Goal: Task Accomplishment & Management: Manage account settings

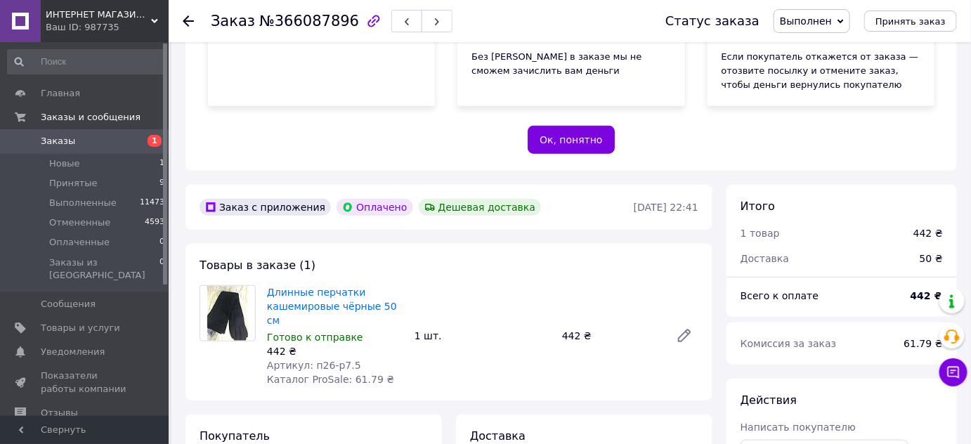
scroll to position [453, 0]
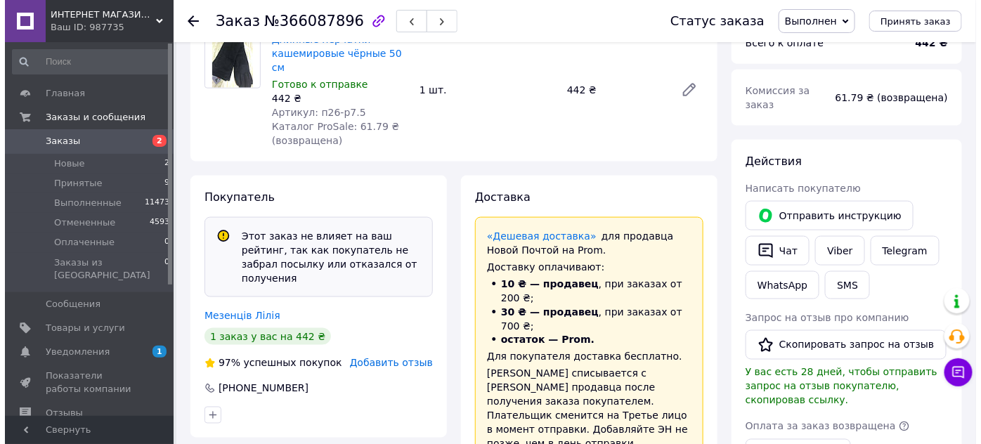
scroll to position [552, 0]
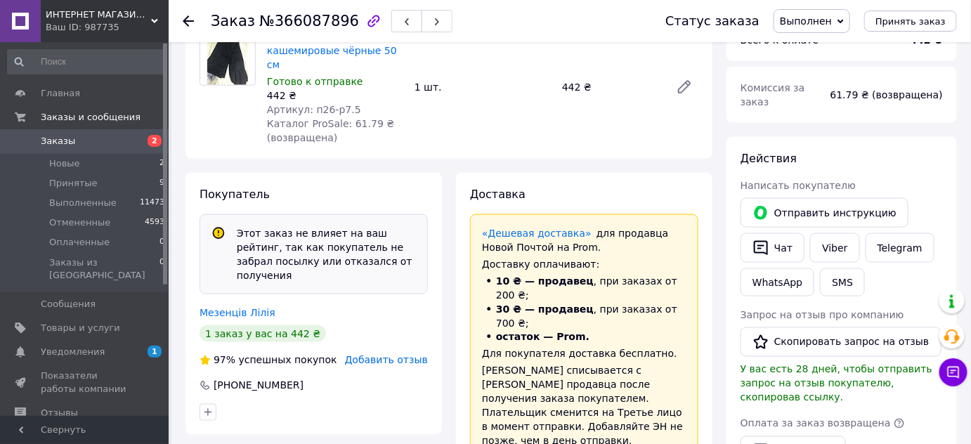
click at [405, 355] on span "Добавить отзыв" at bounding box center [386, 360] width 83 height 11
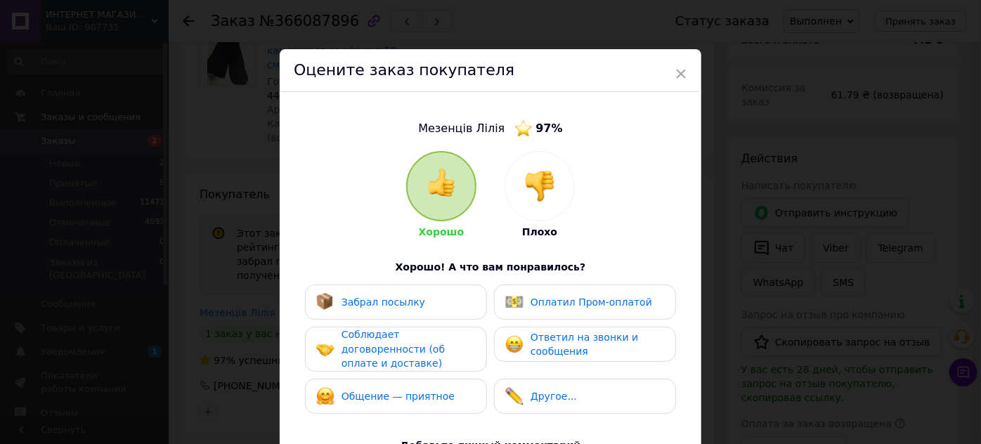
click at [535, 192] on img at bounding box center [539, 186] width 31 height 31
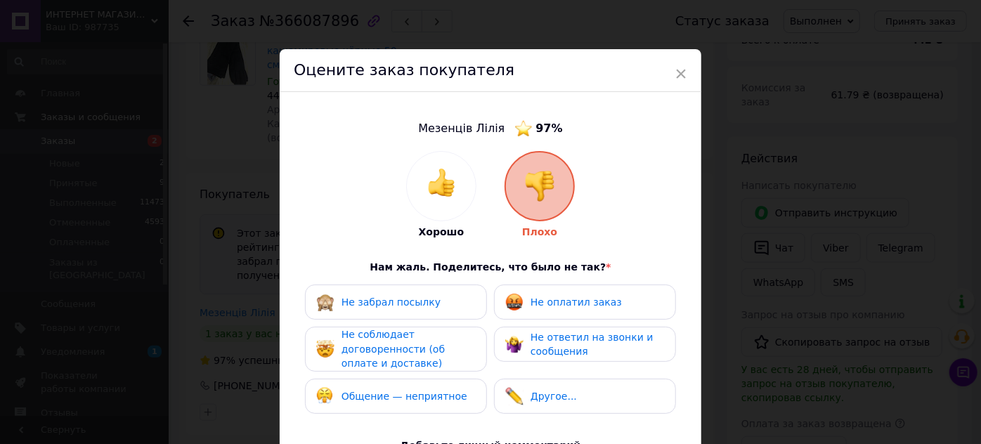
click at [431, 293] on div "Не забрал посылку" at bounding box center [395, 302] width 159 height 18
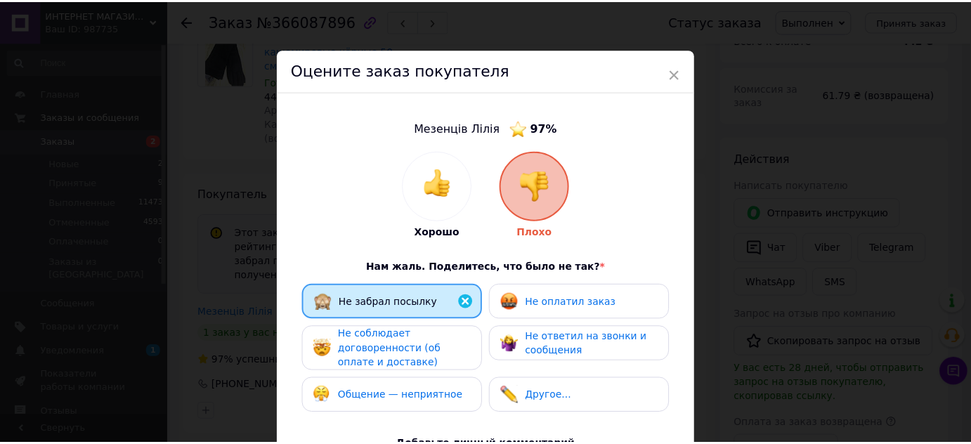
scroll to position [253, 0]
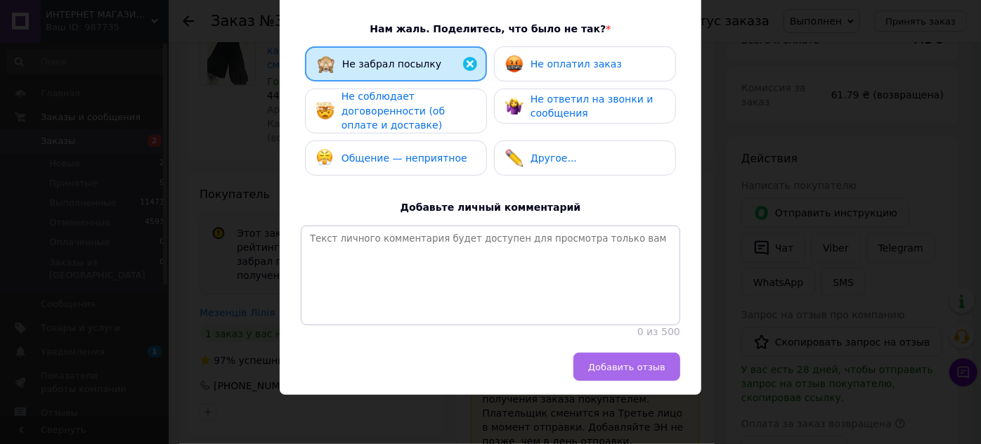
click at [632, 370] on span "Добавить отзыв" at bounding box center [626, 367] width 77 height 11
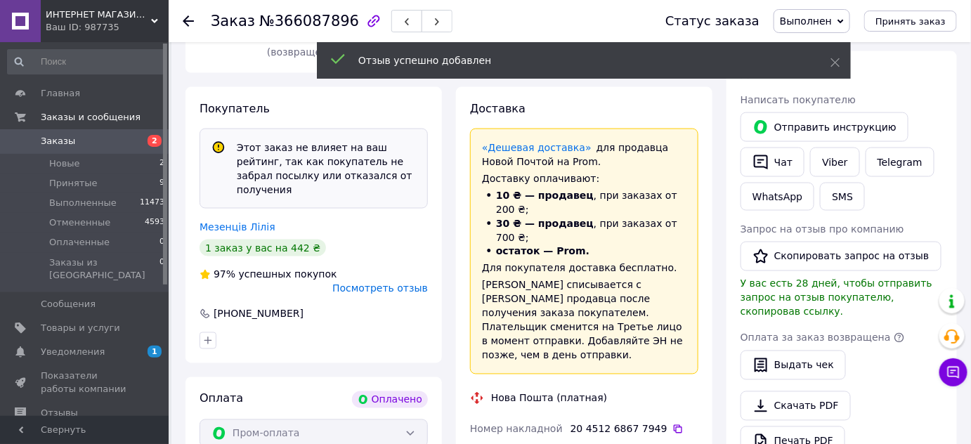
scroll to position [615, 0]
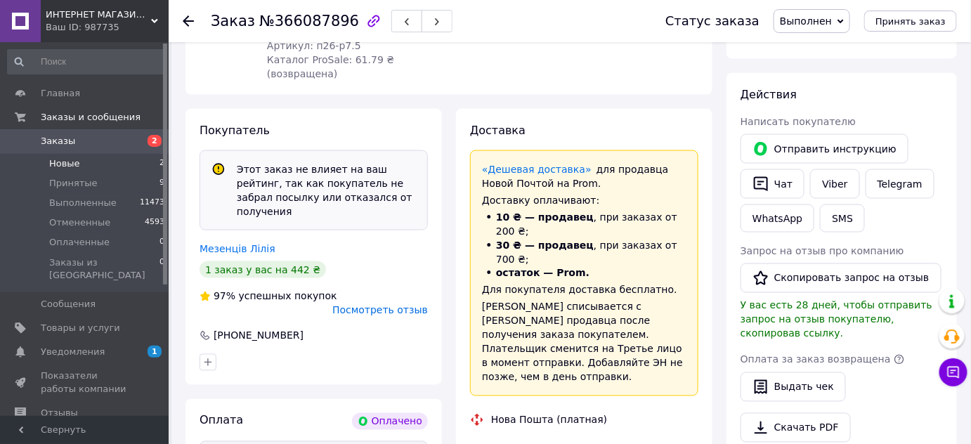
click at [56, 166] on span "Новые" at bounding box center [64, 163] width 31 height 13
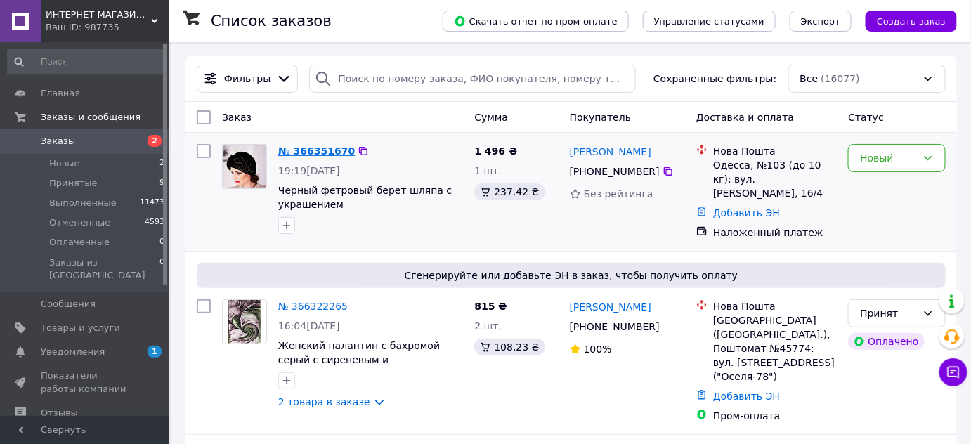
click at [327, 153] on link "№ 366351670" at bounding box center [316, 150] width 77 height 11
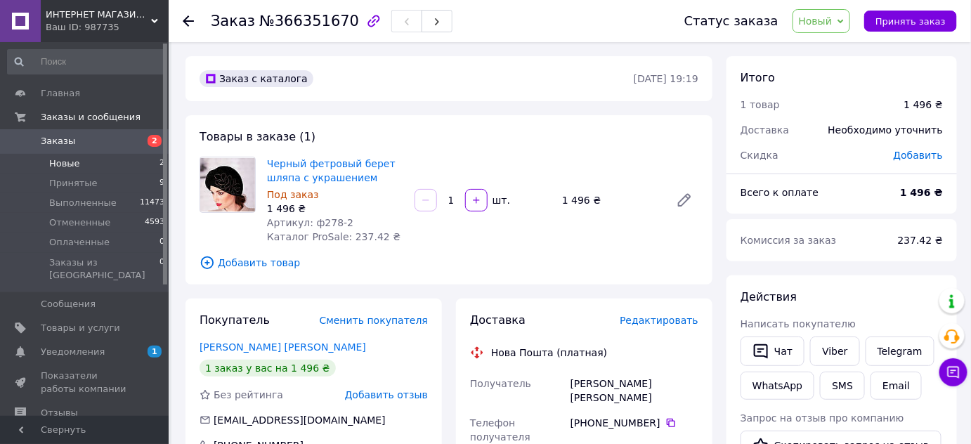
click at [74, 165] on span "Новые" at bounding box center [64, 163] width 31 height 13
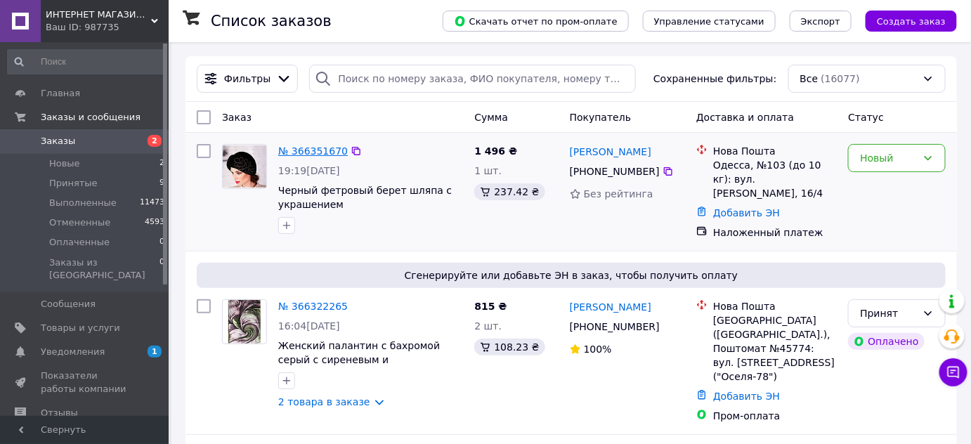
click at [305, 155] on link "№ 366351670" at bounding box center [313, 150] width 70 height 11
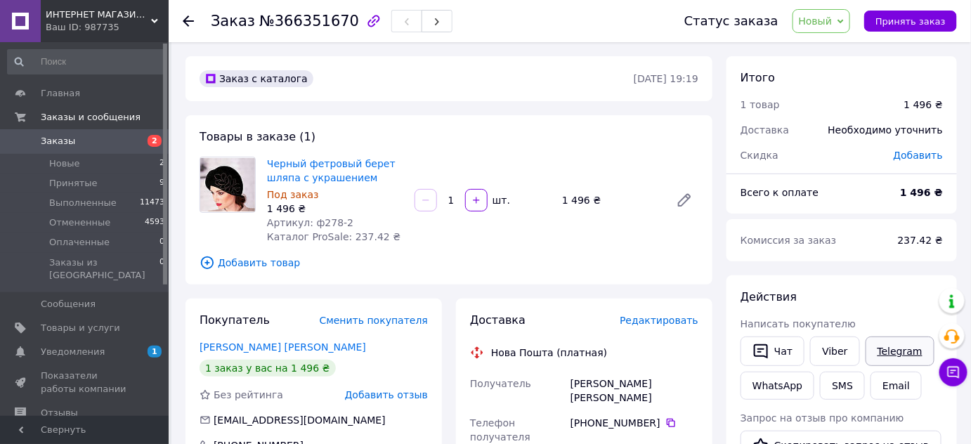
click at [876, 345] on link "Telegram" at bounding box center [900, 352] width 69 height 30
click at [60, 160] on span "Новые" at bounding box center [64, 163] width 31 height 13
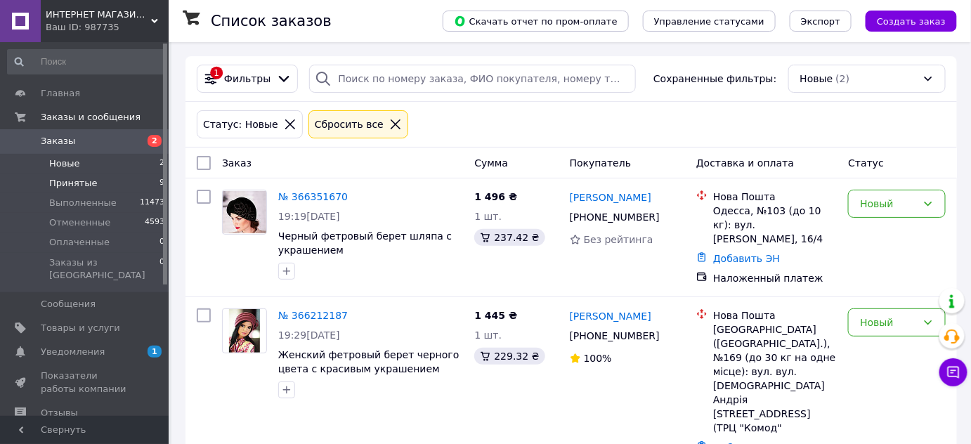
click at [56, 183] on span "Принятые" at bounding box center [73, 183] width 48 height 13
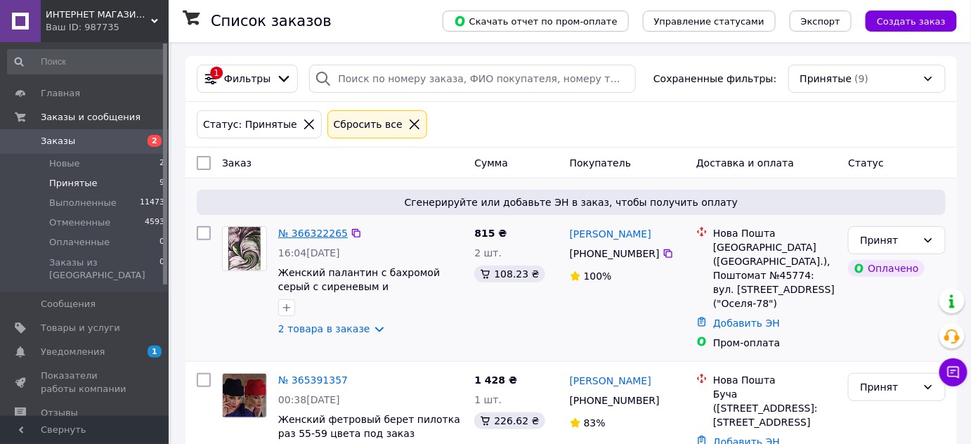
click at [301, 233] on link "№ 366322265" at bounding box center [313, 233] width 70 height 11
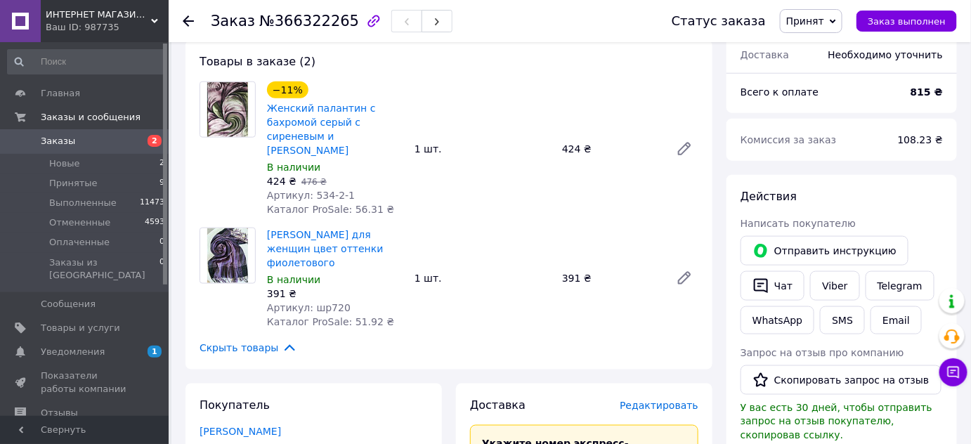
scroll to position [447, 0]
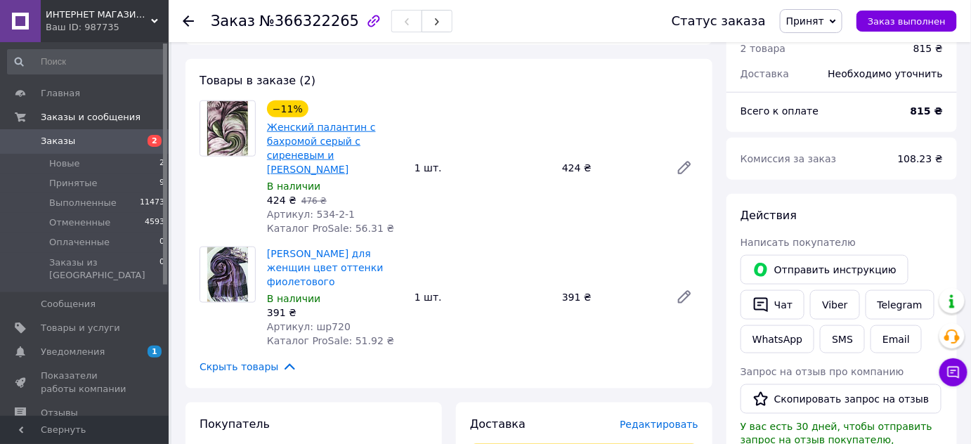
click at [299, 122] on link "Женский палантин с бахромой серый с сиреневым и [PERSON_NAME]" at bounding box center [321, 148] width 109 height 53
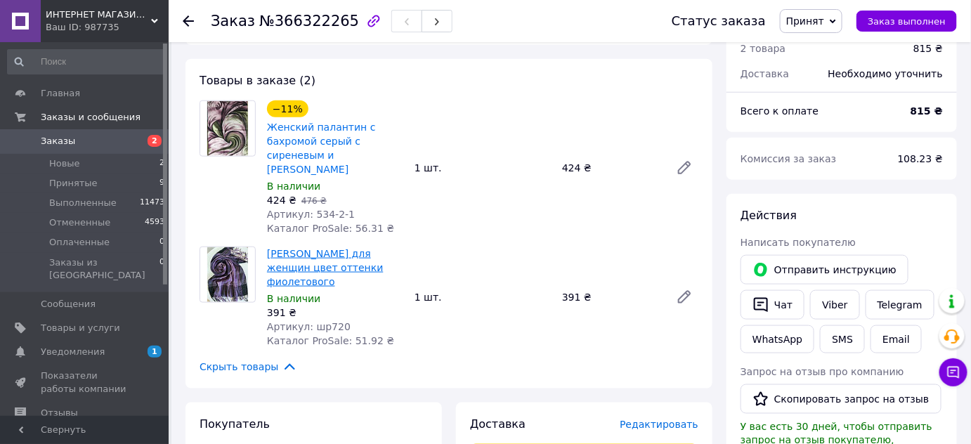
click at [315, 248] on link "Шарф палантин для женщин цвет оттенки фиолетового" at bounding box center [325, 267] width 116 height 39
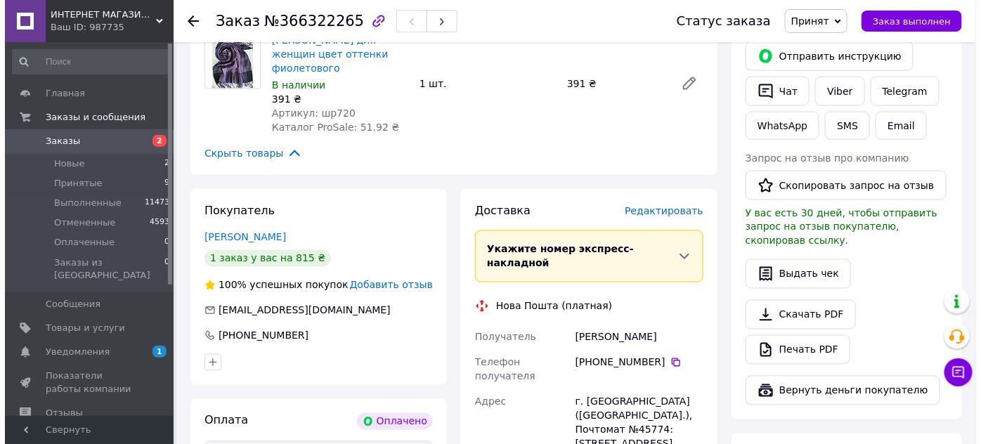
scroll to position [639, 0]
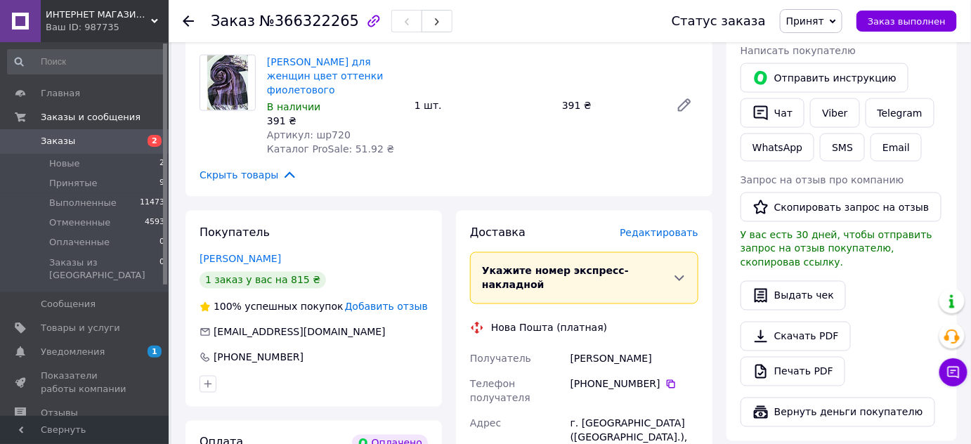
click at [660, 227] on span "Редактировать" at bounding box center [659, 232] width 79 height 11
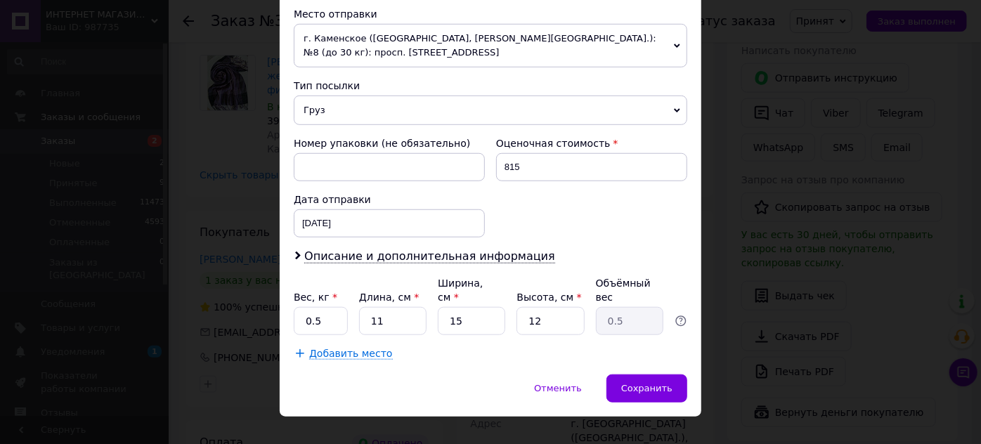
scroll to position [498, 0]
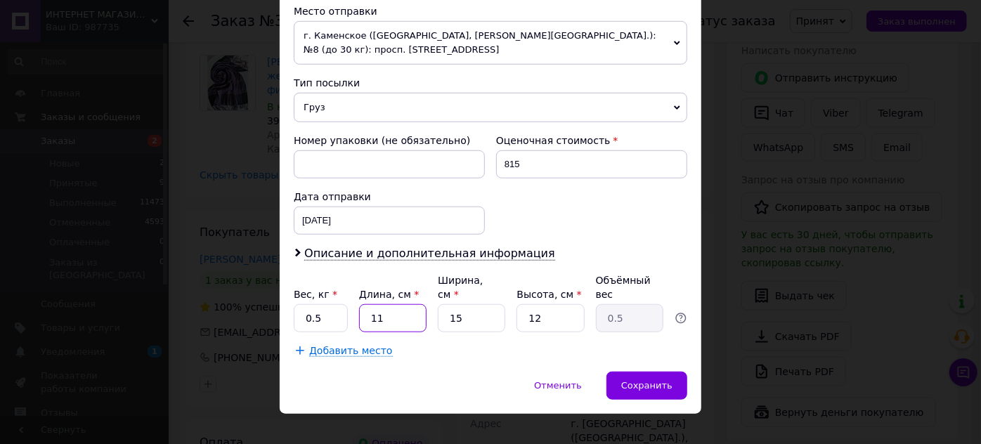
click at [412, 304] on input "11" at bounding box center [392, 318] width 67 height 28
type input "1"
type input "0.1"
type input "19"
type input "0.86"
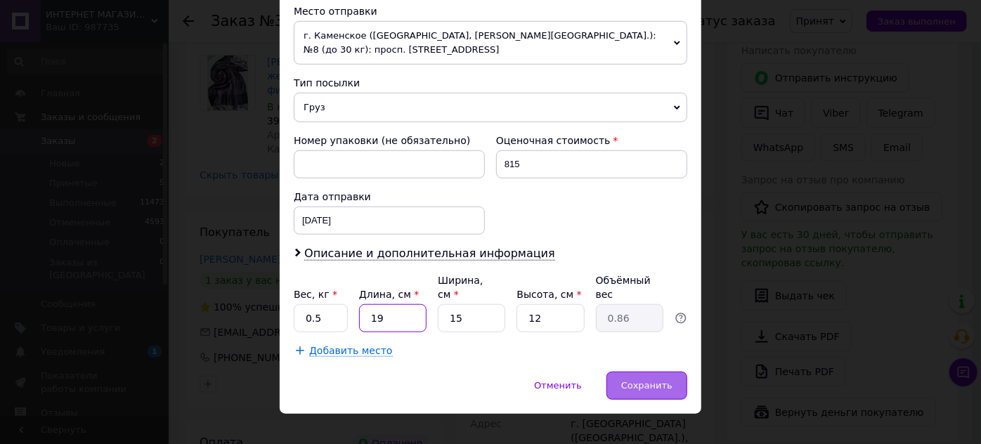
type input "19"
click at [630, 380] on span "Сохранить" at bounding box center [646, 385] width 51 height 11
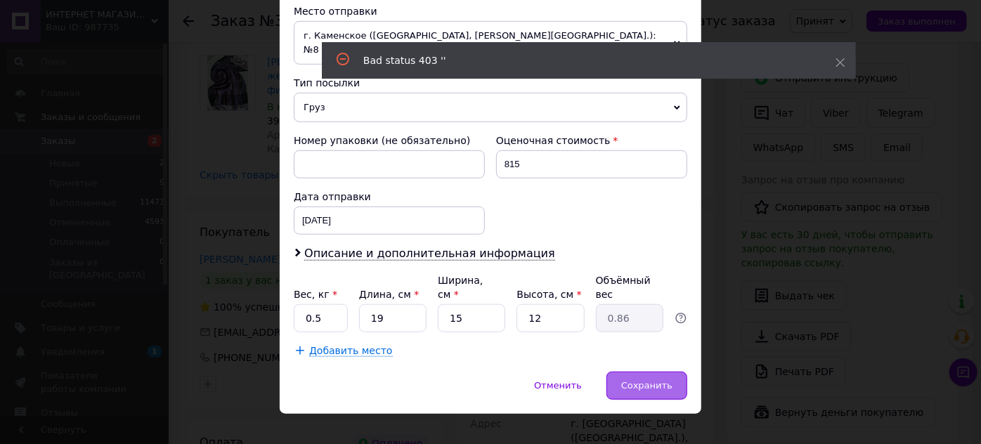
click at [654, 380] on span "Сохранить" at bounding box center [646, 385] width 51 height 11
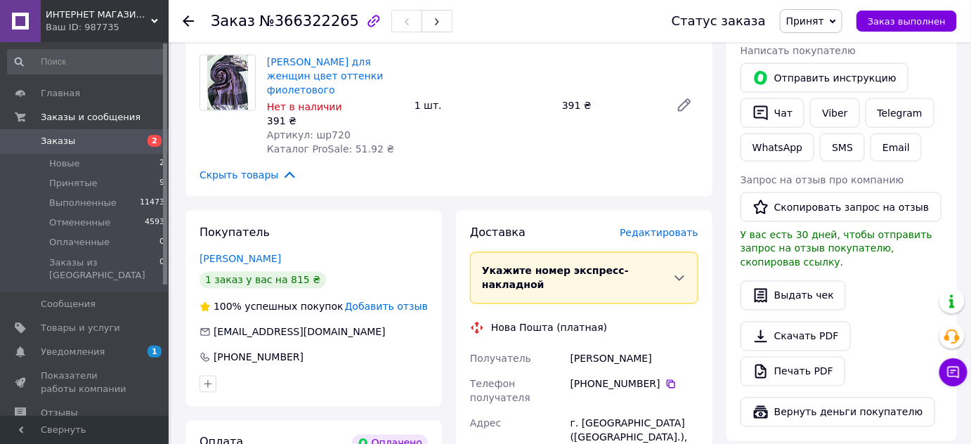
scroll to position [830, 0]
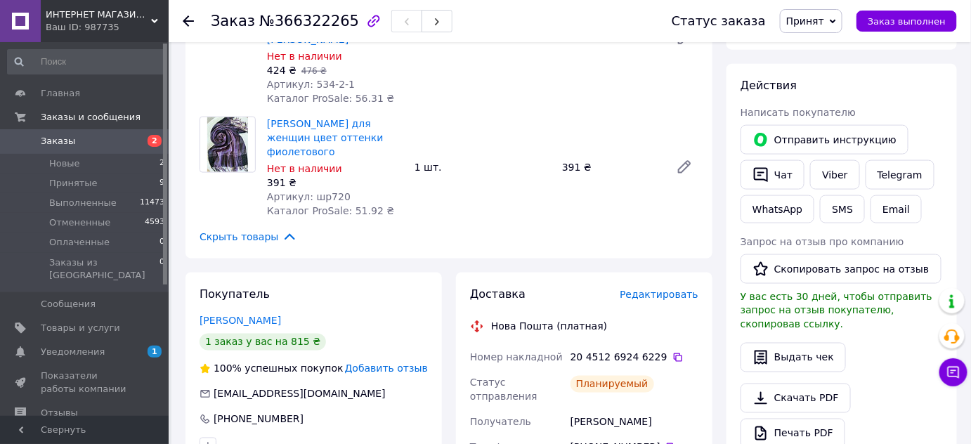
scroll to position [575, 0]
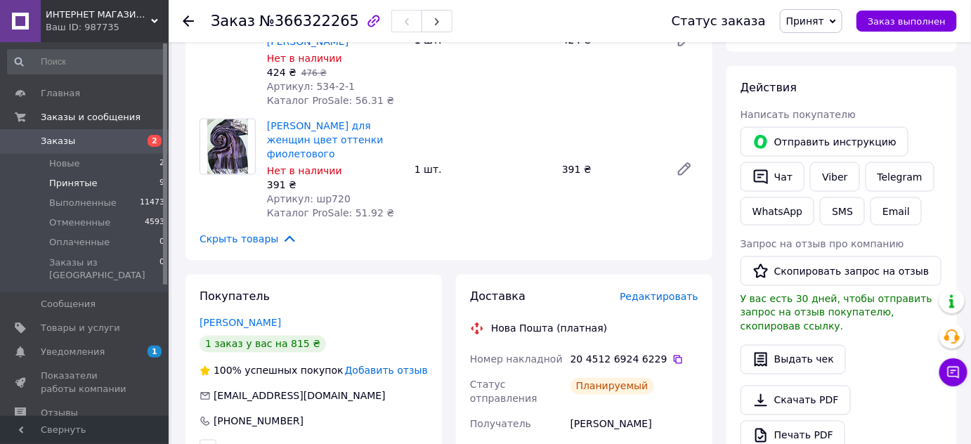
click at [64, 180] on span "Принятые" at bounding box center [73, 183] width 48 height 13
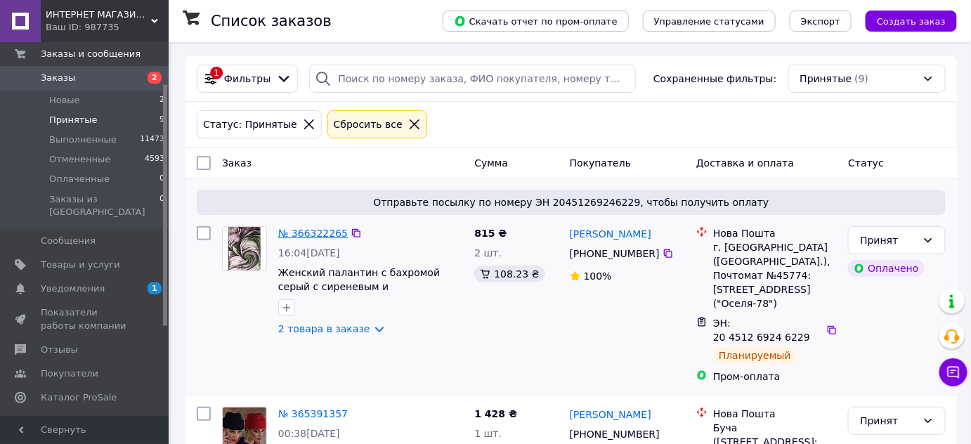
click at [316, 235] on link "№ 366322265" at bounding box center [313, 233] width 70 height 11
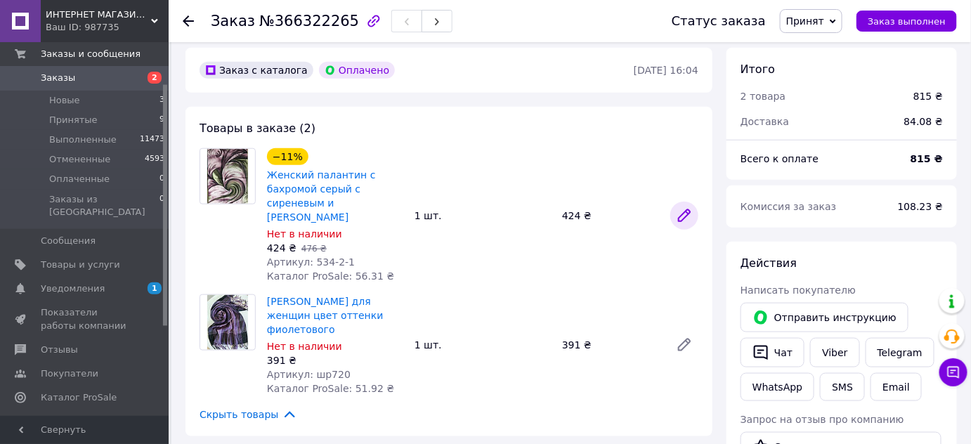
scroll to position [575, 0]
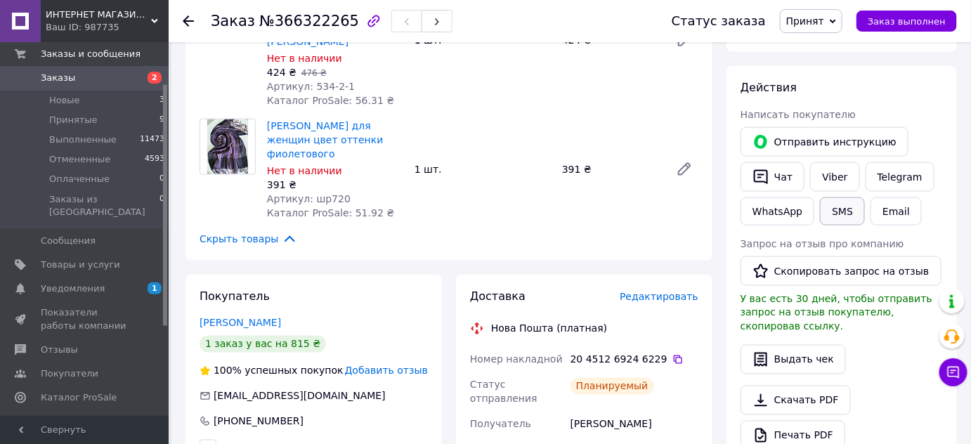
click at [838, 197] on button "SMS" at bounding box center [842, 211] width 45 height 28
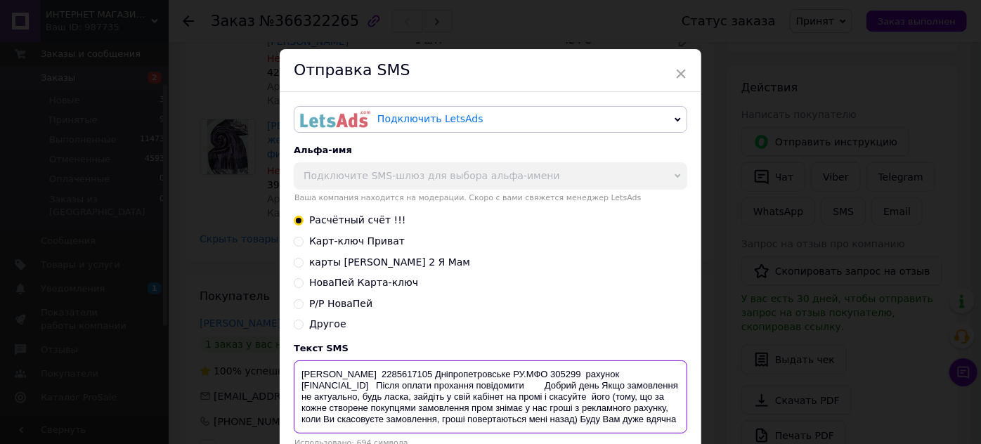
drag, startPoint x: 301, startPoint y: 374, endPoint x: 665, endPoint y: 391, distance: 365.0
click at [665, 391] on textarea "ФОП Єршова Людмила ЄДРПОУ 2285617105 Дніпропетровське РУ.МФО 305299 рахунок UA1…" at bounding box center [490, 396] width 393 height 73
click at [219, 205] on div "× Отправка SMS Подключить LetsAds Подключить SMSClub Альфа-имя Подключите SMS-ш…" at bounding box center [490, 222] width 981 height 444
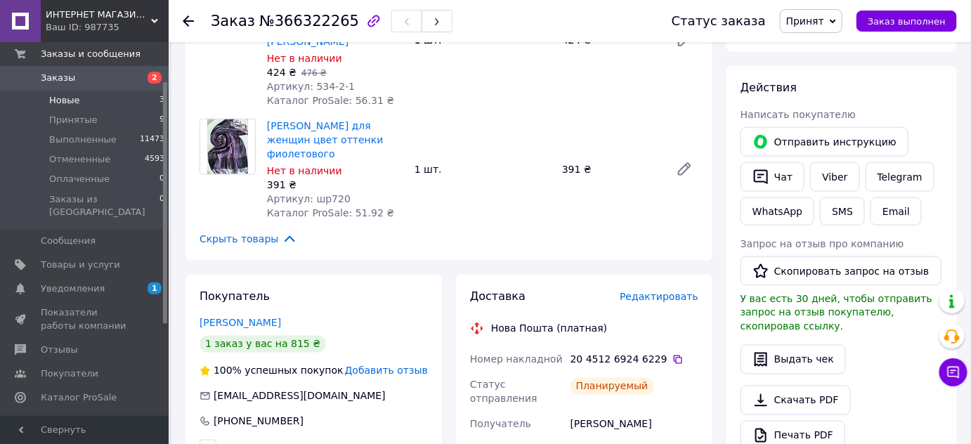
scroll to position [0, 0]
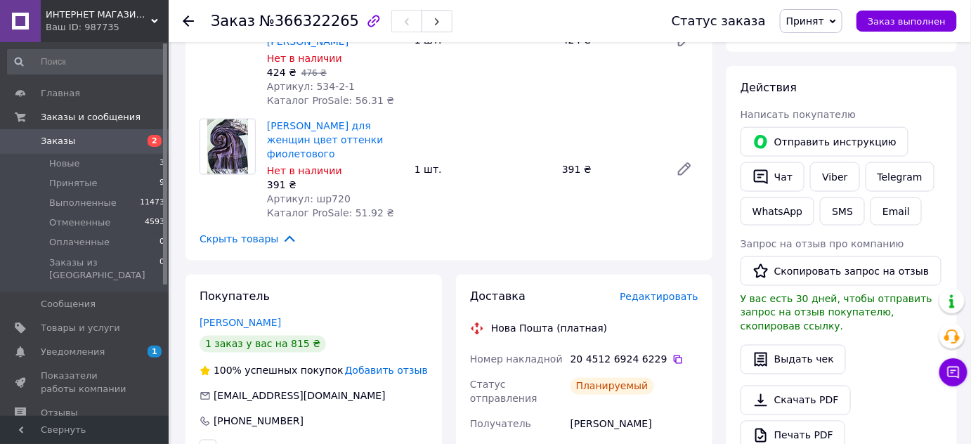
click at [81, 142] on span "Заказы" at bounding box center [85, 141] width 89 height 13
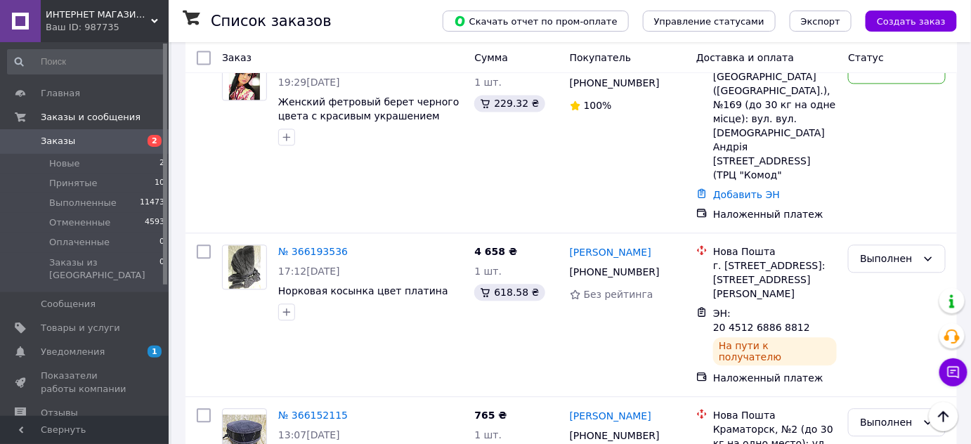
scroll to position [1341, 0]
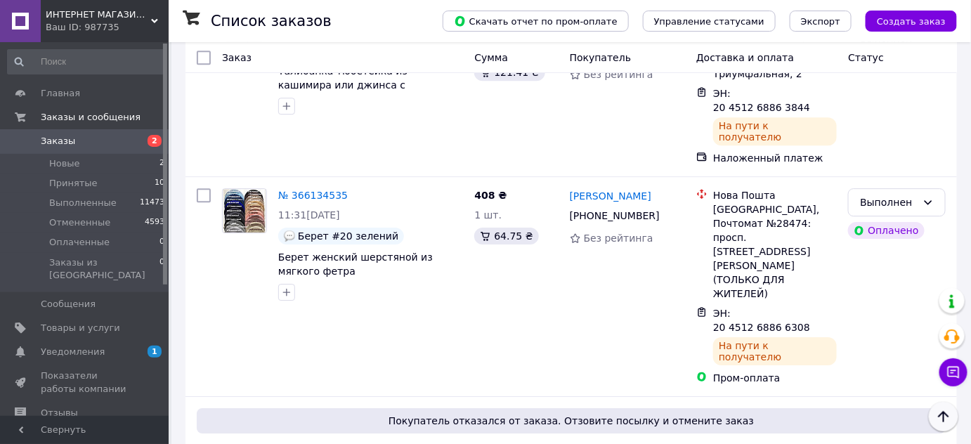
click at [946, 416] on icon "Наверх" at bounding box center [943, 416] width 17 height 17
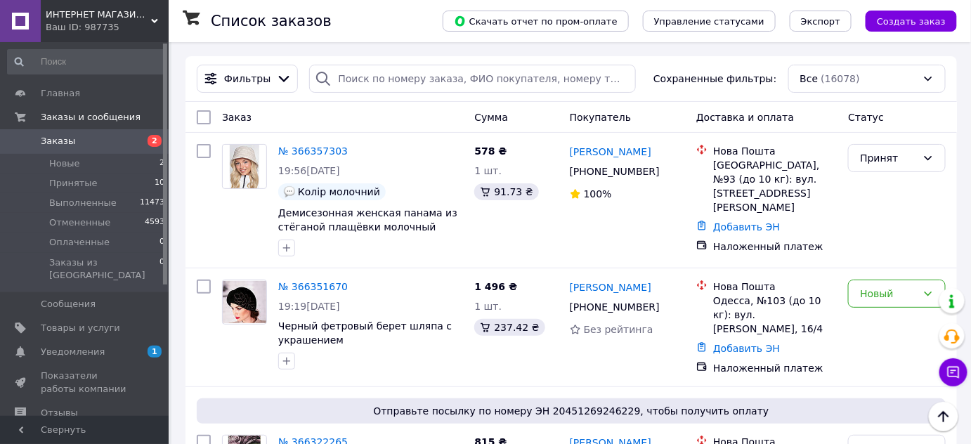
scroll to position [0, 0]
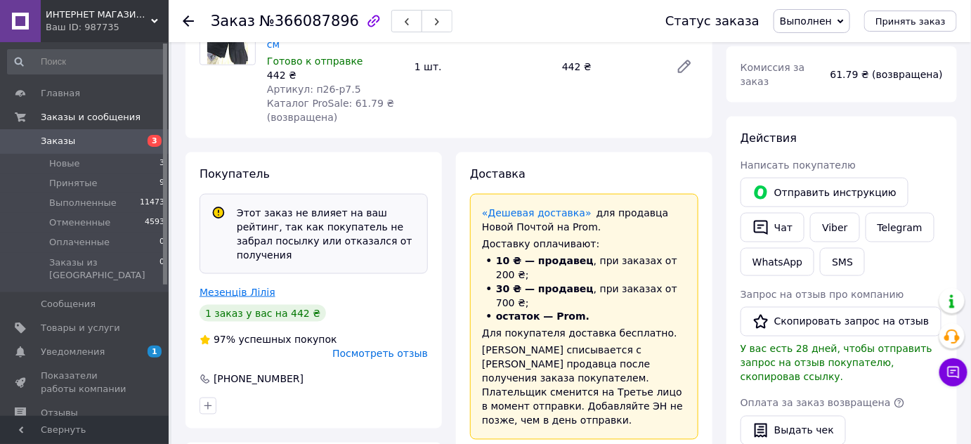
scroll to position [601, 0]
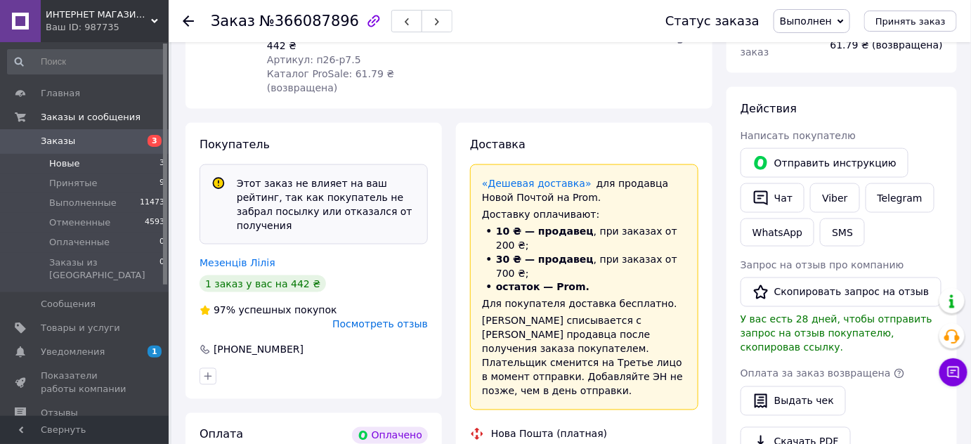
click at [57, 163] on span "Новые" at bounding box center [64, 163] width 31 height 13
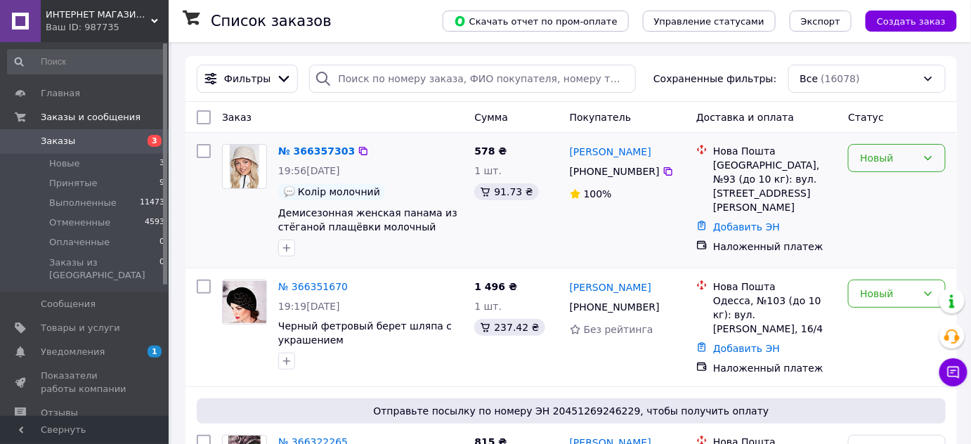
click at [918, 155] on div "Новый" at bounding box center [897, 158] width 98 height 28
click at [884, 193] on li "Принят" at bounding box center [897, 187] width 96 height 25
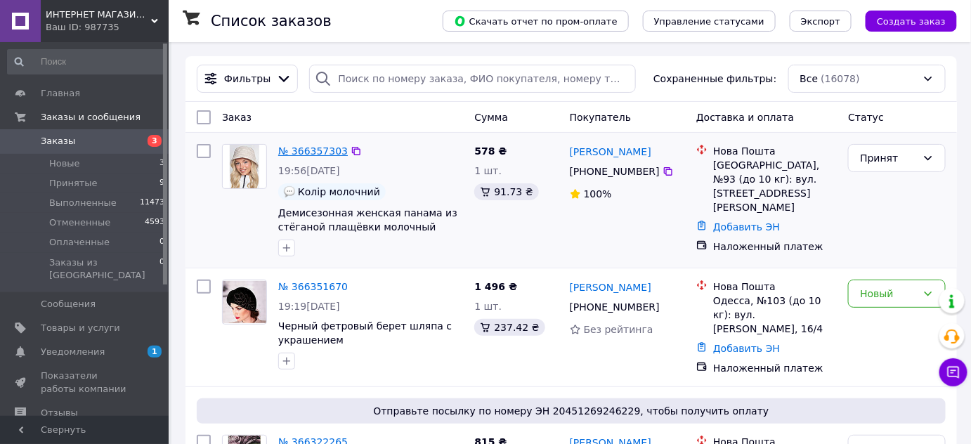
click at [326, 148] on link "№ 366357303" at bounding box center [313, 150] width 70 height 11
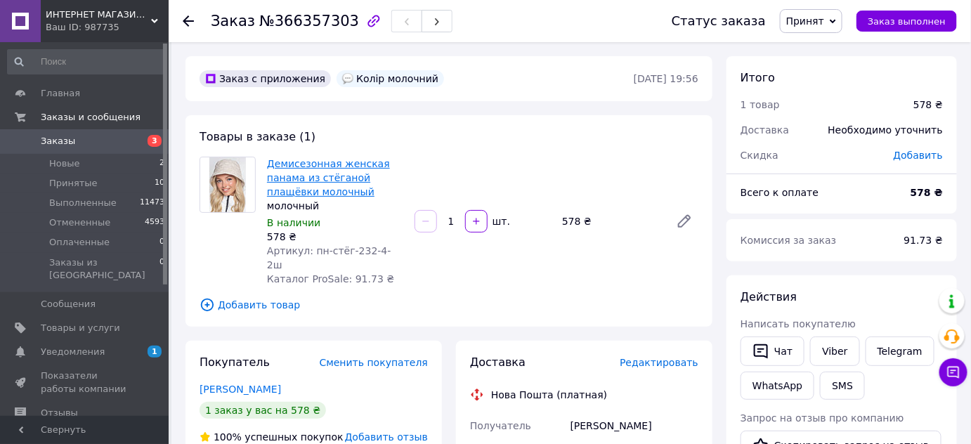
click at [290, 176] on link "Демисезонная женская панама из стёганой плащёвки молочный" at bounding box center [328, 177] width 123 height 39
click at [74, 159] on span "Новые" at bounding box center [64, 163] width 31 height 13
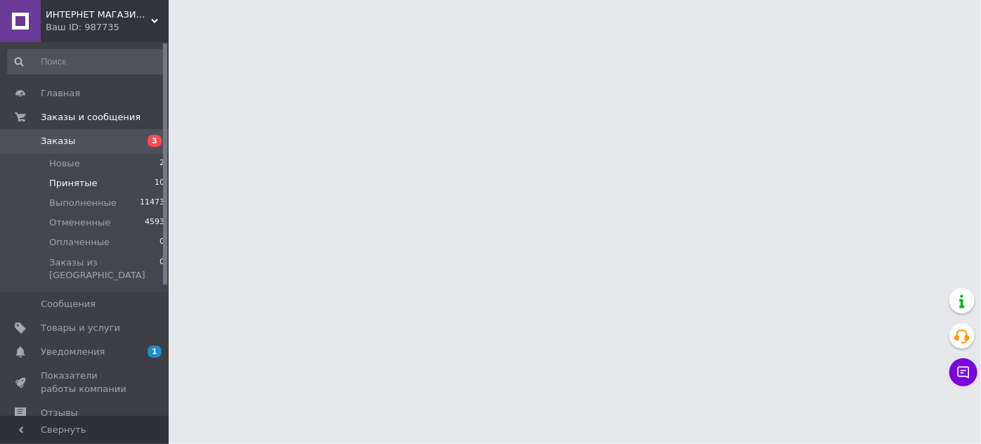
click at [76, 180] on span "Принятые" at bounding box center [73, 183] width 48 height 13
click at [78, 346] on span "Уведомления" at bounding box center [73, 352] width 64 height 13
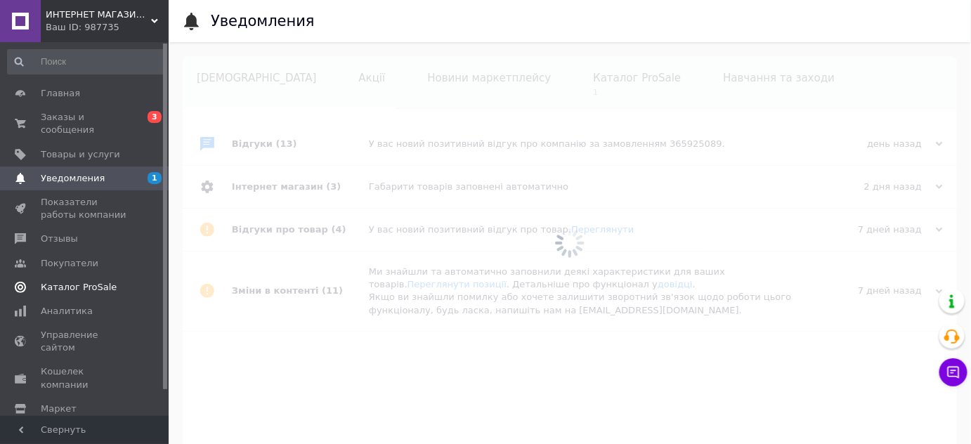
scroll to position [0, 114]
